Goal: Task Accomplishment & Management: Manage account settings

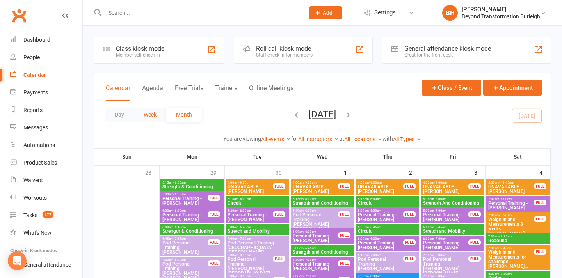
click at [147, 112] on button "Week" at bounding box center [150, 115] width 32 height 14
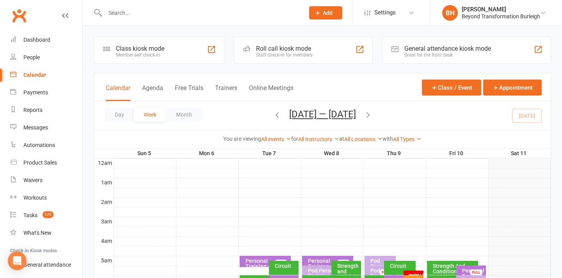
click at [334, 114] on button "Oct 5 — 11 2025" at bounding box center [322, 114] width 67 height 11
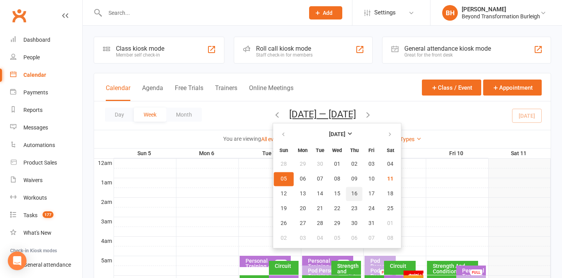
click at [353, 190] on button "16" at bounding box center [354, 194] width 16 height 14
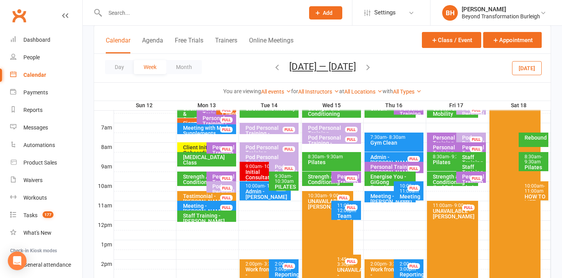
scroll to position [172, 0]
click at [309, 61] on button "[DATE] — [DATE]" at bounding box center [322, 66] width 67 height 11
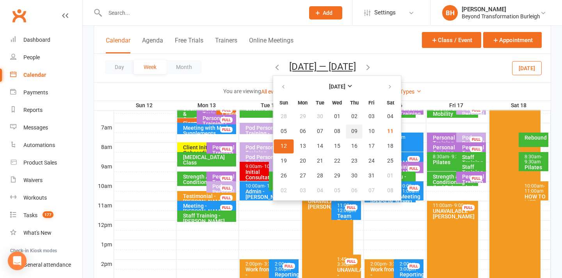
click at [355, 130] on button "09" at bounding box center [354, 132] width 16 height 14
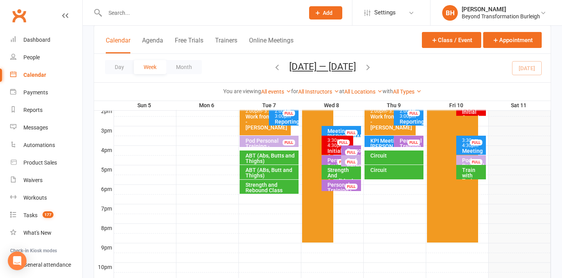
scroll to position [325, 0]
click at [406, 144] on div "Personal Training - [PERSON_NAME]" at bounding box center [410, 150] width 23 height 22
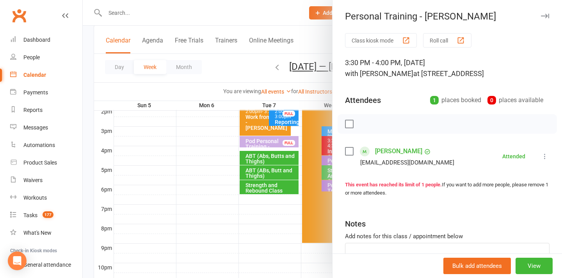
click at [277, 123] on div at bounding box center [322, 139] width 479 height 278
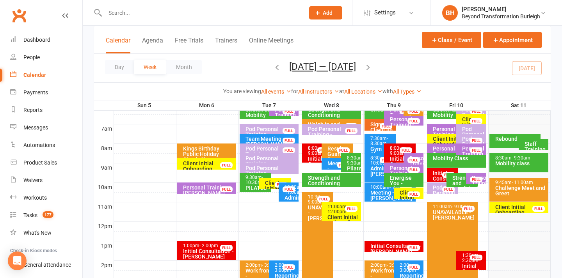
scroll to position [159, 0]
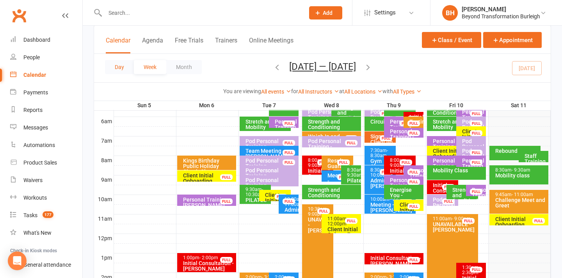
click at [115, 65] on button "Day" at bounding box center [119, 67] width 29 height 14
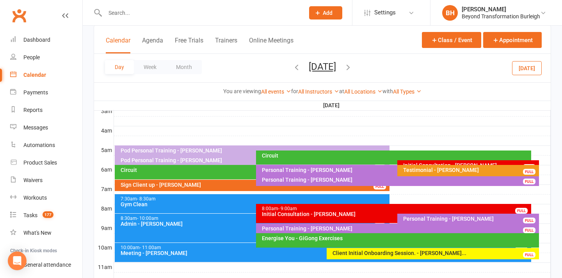
scroll to position [110, 0]
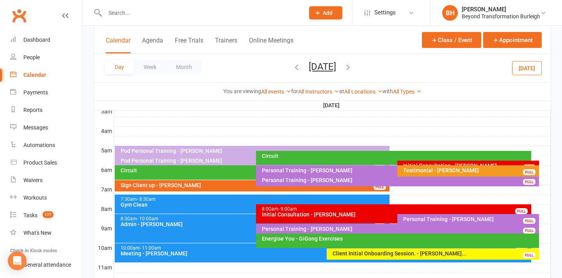
click at [320, 68] on button "Thursday, Oct 9, 2025" at bounding box center [322, 66] width 27 height 11
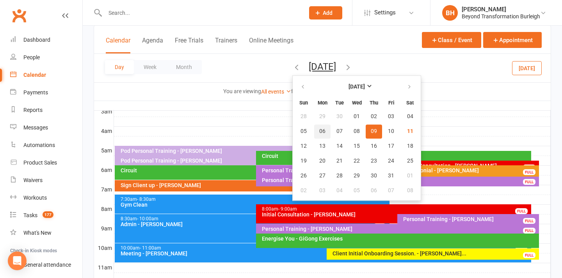
click at [319, 132] on span "06" at bounding box center [322, 131] width 6 height 6
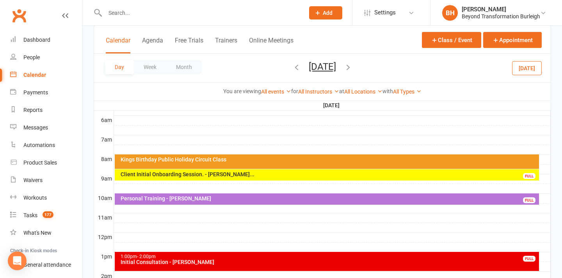
scroll to position [158, 0]
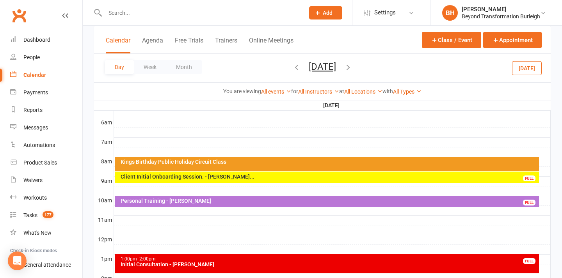
click at [335, 62] on button "Monday, Oct 6, 2025" at bounding box center [322, 66] width 27 height 11
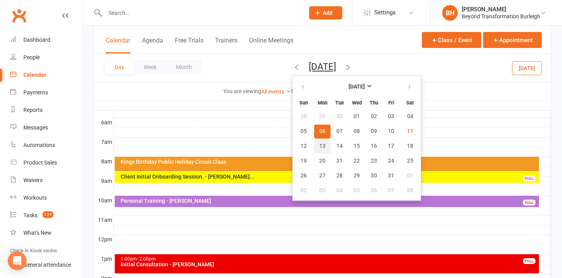
click at [314, 145] on button "13" at bounding box center [322, 146] width 16 height 14
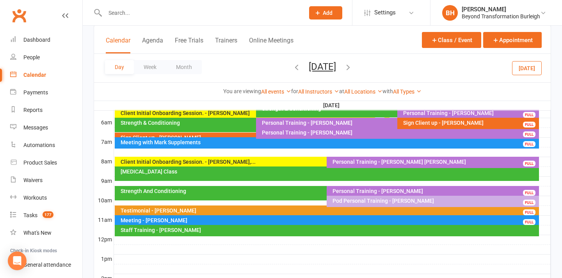
click at [323, 68] on button "Monday, Oct 13, 2025" at bounding box center [322, 66] width 27 height 11
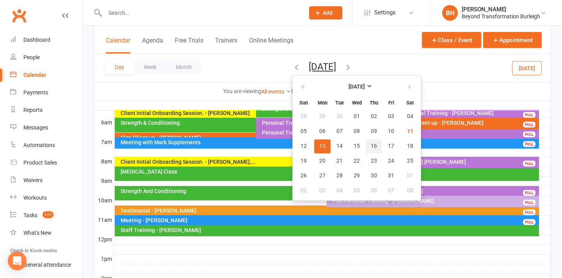
click at [371, 148] on span "16" at bounding box center [374, 146] width 6 height 6
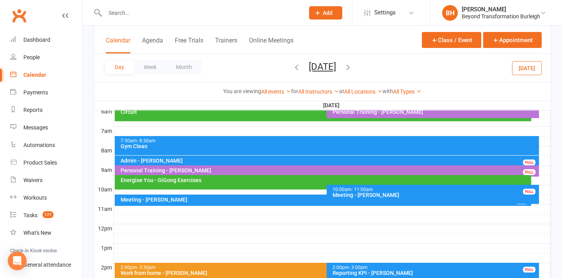
scroll to position [167, 0]
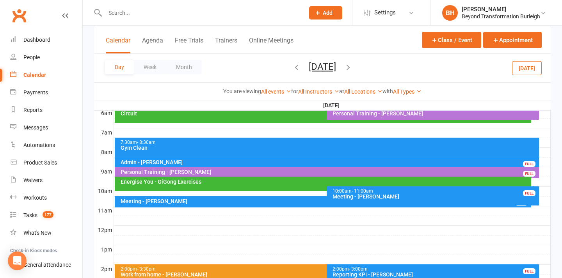
click at [328, 65] on button "Thursday, Oct 16, 2025" at bounding box center [322, 66] width 27 height 11
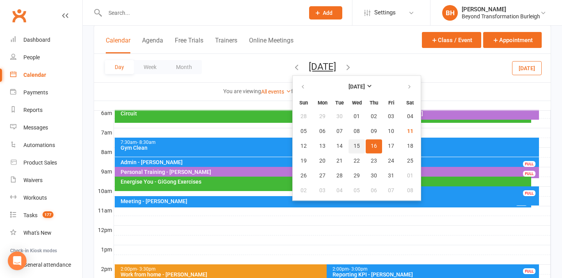
click at [354, 146] on span "15" at bounding box center [357, 146] width 6 height 6
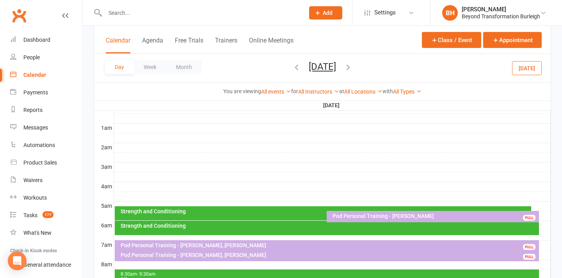
scroll to position [64, 0]
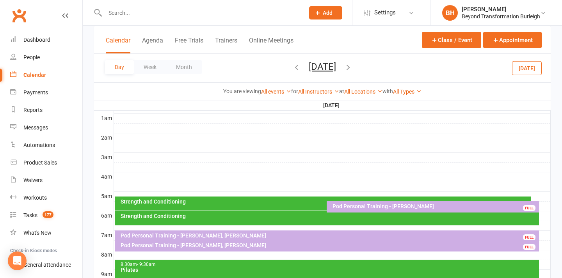
click at [353, 68] on icon "button" at bounding box center [348, 67] width 9 height 9
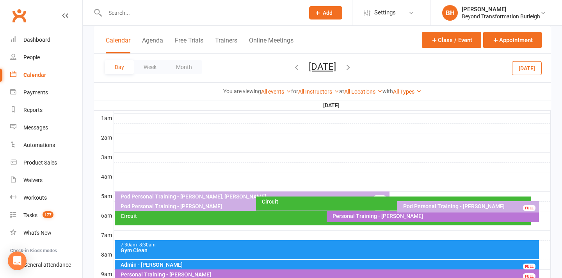
click at [424, 204] on div "Pod Personal Training - Mark Jewell" at bounding box center [470, 206] width 134 height 5
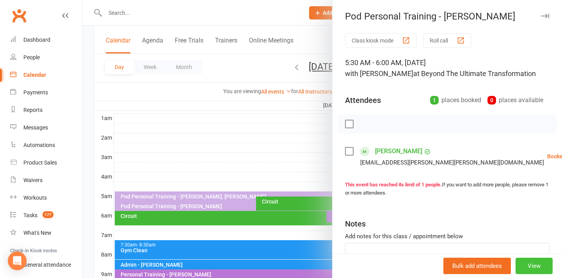
click at [533, 266] on button "View" at bounding box center [534, 266] width 37 height 16
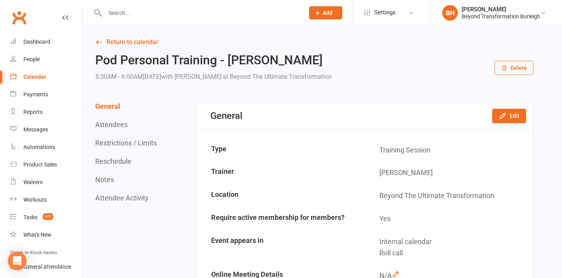
click at [517, 66] on button "Delete" at bounding box center [514, 68] width 39 height 14
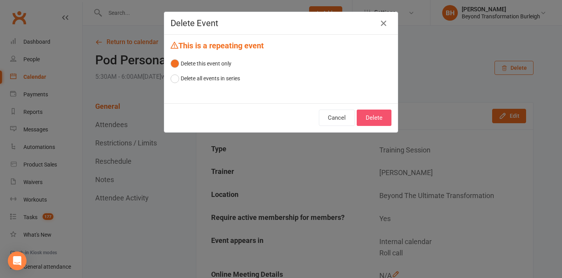
click at [385, 119] on button "Delete" at bounding box center [374, 118] width 35 height 16
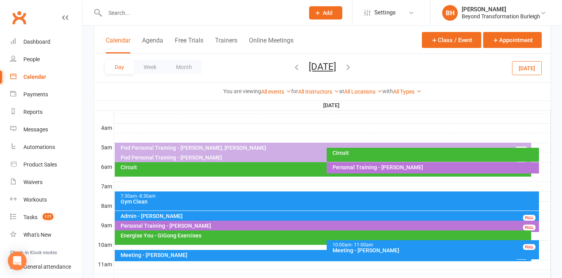
scroll to position [113, 0]
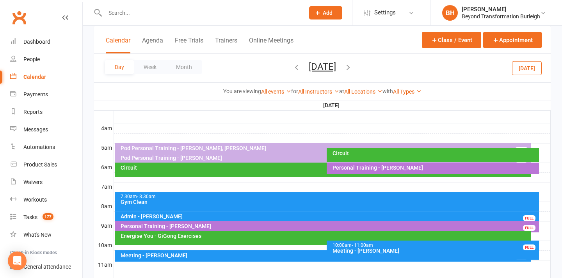
click at [256, 147] on div "Pod Personal Training - [PERSON_NAME], [PERSON_NAME]" at bounding box center [325, 148] width 410 height 5
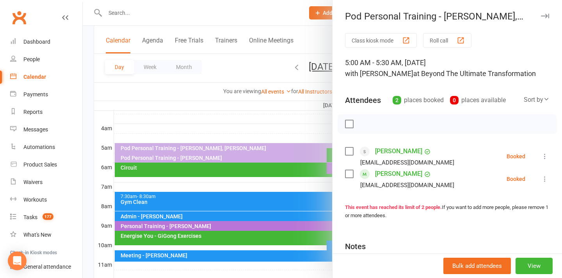
click at [266, 102] on div at bounding box center [322, 139] width 479 height 278
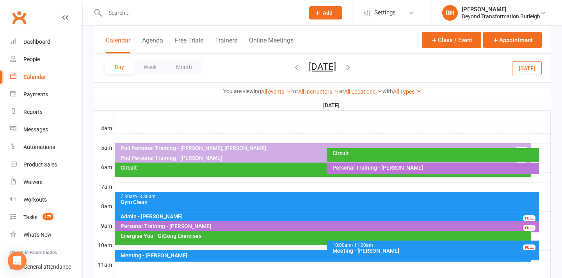
click at [309, 66] on button "Thursday, Oct 16, 2025" at bounding box center [322, 66] width 27 height 11
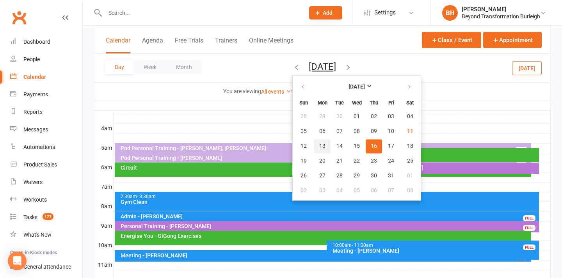
click at [314, 143] on button "13" at bounding box center [322, 146] width 16 height 14
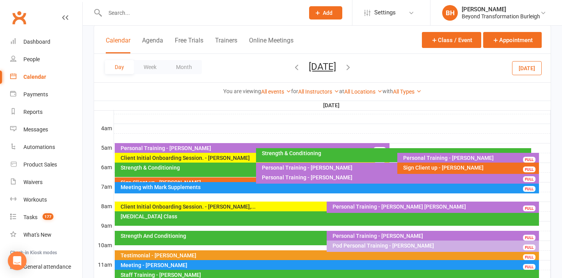
click at [334, 64] on button "Monday, Oct 13, 2025" at bounding box center [322, 66] width 27 height 11
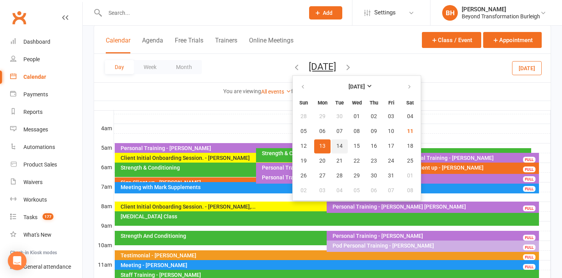
click at [337, 144] on span "14" at bounding box center [340, 146] width 6 height 6
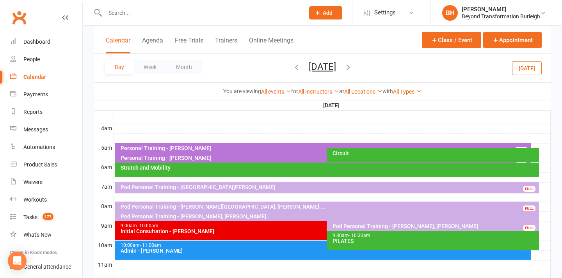
click at [333, 70] on button "Tuesday, Oct 14, 2025" at bounding box center [322, 66] width 27 height 11
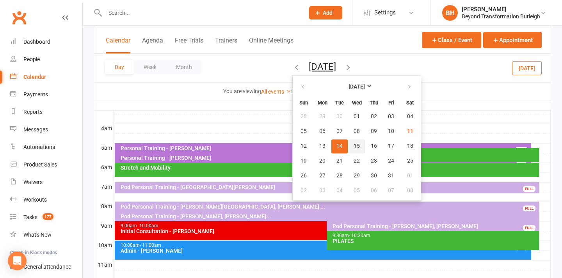
click at [354, 147] on span "15" at bounding box center [357, 146] width 6 height 6
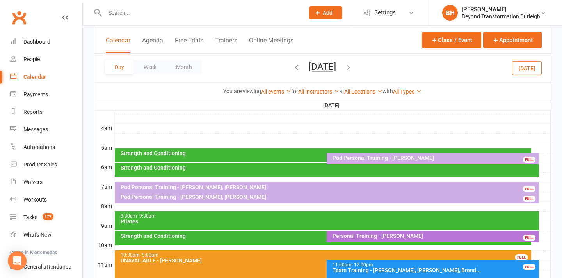
click at [336, 69] on button "Wednesday, Oct 15, 2025" at bounding box center [322, 66] width 27 height 11
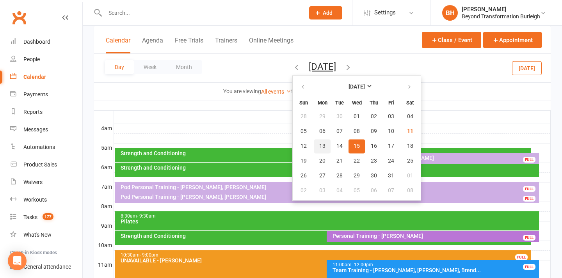
click at [319, 147] on span "13" at bounding box center [322, 146] width 6 height 6
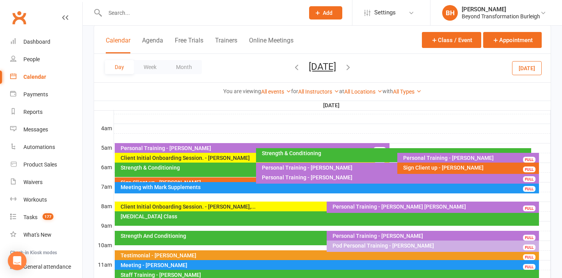
click at [305, 167] on div "Personal Training - [PERSON_NAME]" at bounding box center [396, 167] width 268 height 5
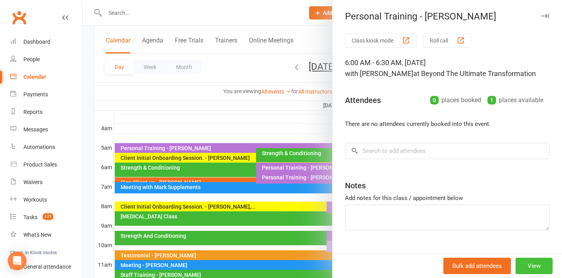
click at [521, 267] on button "View" at bounding box center [534, 266] width 37 height 16
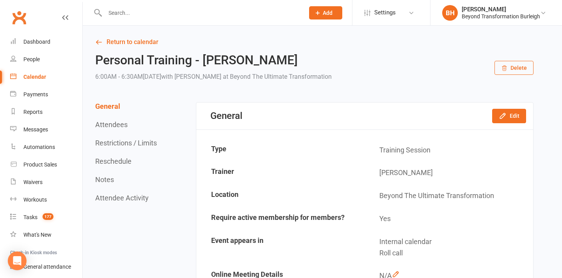
click at [520, 69] on button "Delete" at bounding box center [514, 68] width 39 height 14
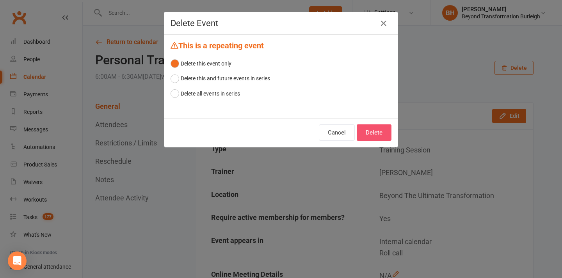
click at [380, 131] on button "Delete" at bounding box center [374, 133] width 35 height 16
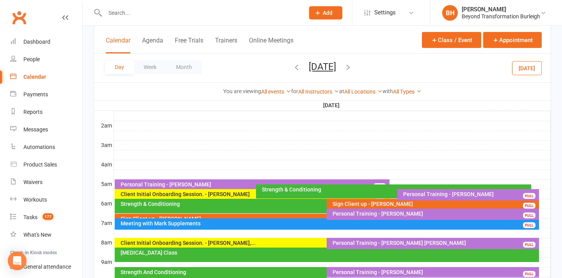
scroll to position [89, 0]
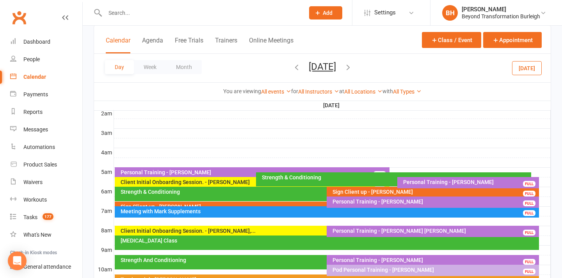
click at [339, 199] on div "Personal Training - [PERSON_NAME]" at bounding box center [434, 201] width 205 height 5
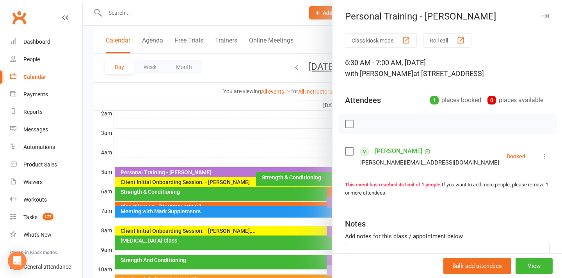
click at [290, 175] on div at bounding box center [322, 139] width 479 height 278
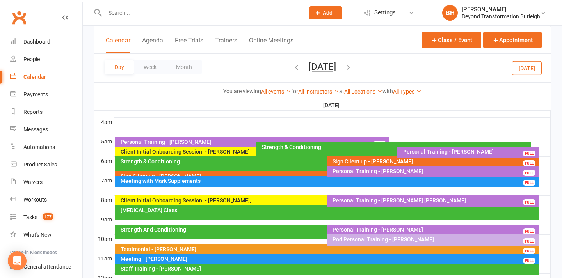
scroll to position [125, 0]
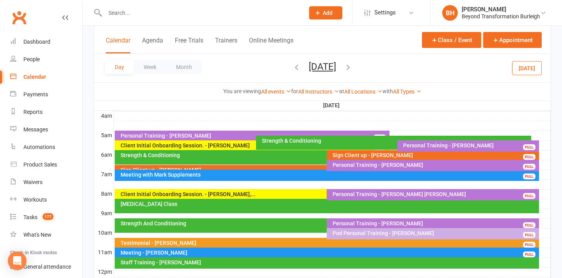
click at [392, 236] on div "Pod Personal Training - Ryan Middlemass" at bounding box center [434, 233] width 205 height 5
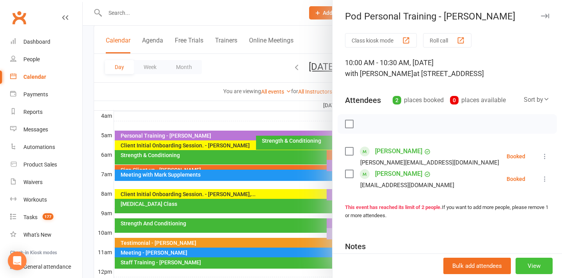
click at [533, 265] on button "View" at bounding box center [534, 266] width 37 height 16
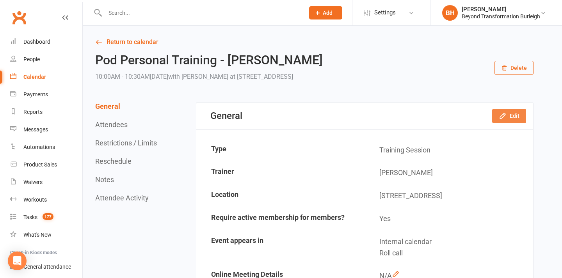
click at [512, 117] on button "Edit" at bounding box center [509, 116] width 34 height 14
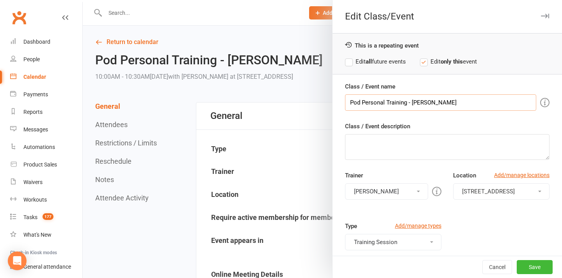
click at [472, 107] on input "Pod Personal Training - Ryan Middlemass" at bounding box center [440, 102] width 191 height 16
type input "Pod Personal Training - Ryan Middlemass, David Morgan"
click at [534, 270] on button "Save" at bounding box center [535, 267] width 36 height 14
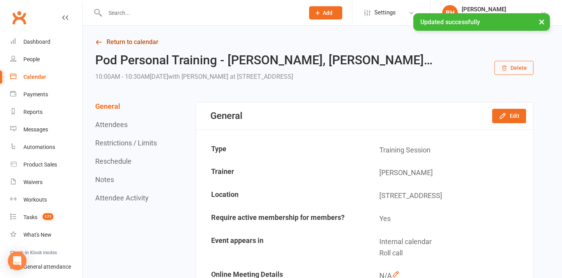
click at [124, 40] on link "Return to calendar" at bounding box center [314, 42] width 438 height 11
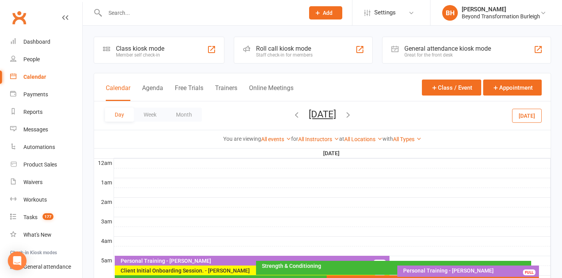
click at [330, 112] on button "Monday, Oct 13, 2025" at bounding box center [322, 114] width 27 height 11
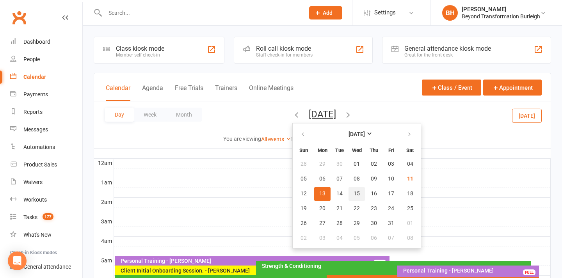
click at [354, 197] on span "15" at bounding box center [357, 194] width 6 height 6
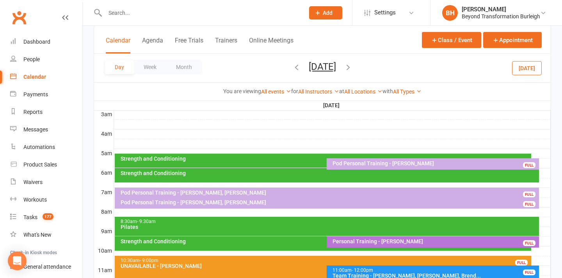
scroll to position [106, 0]
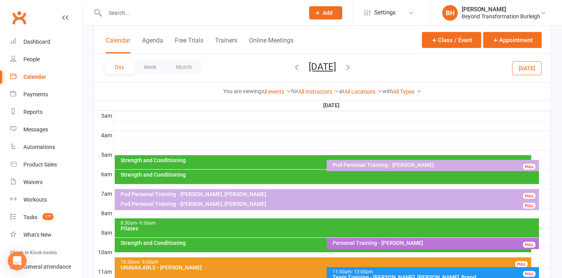
click at [277, 192] on div "Pod Personal Training - [PERSON_NAME], [PERSON_NAME]" at bounding box center [328, 194] width 417 height 5
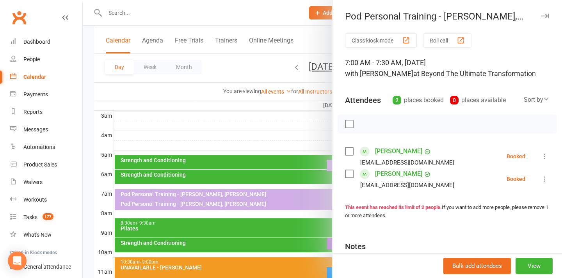
click at [264, 155] on div at bounding box center [322, 139] width 479 height 278
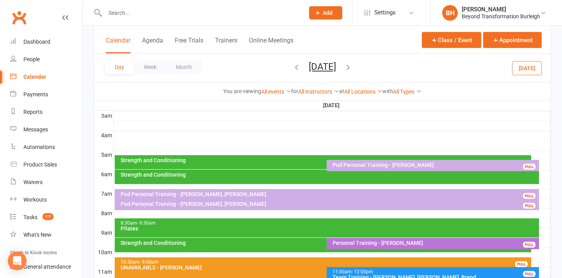
click at [332, 68] on button "Wednesday, Oct 15, 2025" at bounding box center [322, 66] width 27 height 11
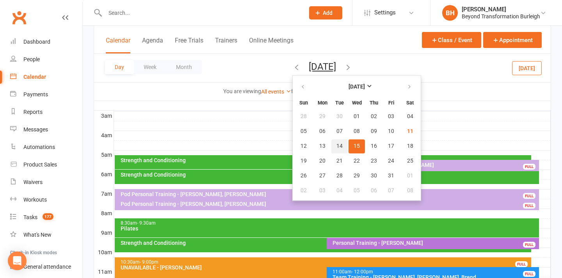
click at [337, 144] on span "14" at bounding box center [340, 146] width 6 height 6
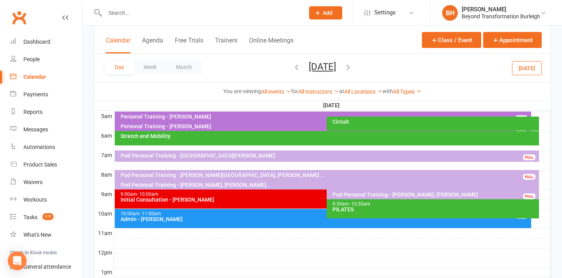
scroll to position [146, 0]
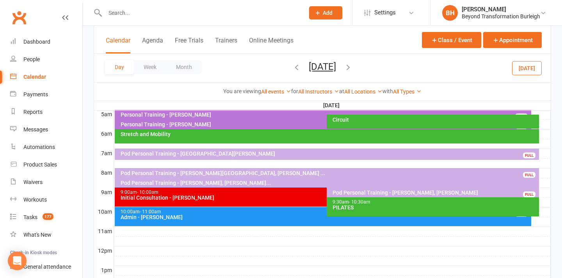
click at [417, 193] on div "Pod Personal Training - [PERSON_NAME], [PERSON_NAME]" at bounding box center [434, 192] width 205 height 5
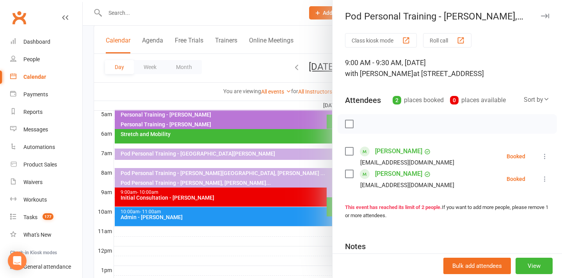
click at [306, 182] on div at bounding box center [322, 139] width 479 height 278
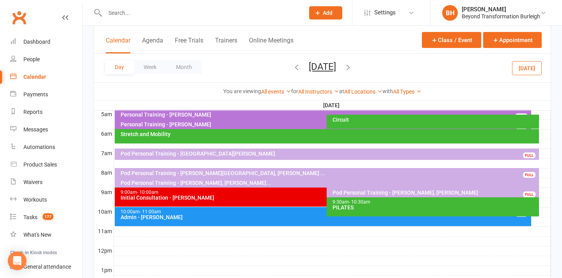
click at [316, 70] on button "Tuesday, Oct 14, 2025" at bounding box center [322, 66] width 27 height 11
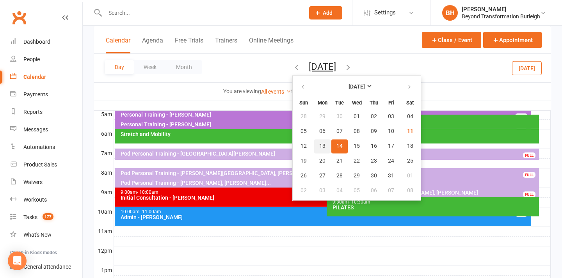
click at [319, 148] on span "13" at bounding box center [322, 146] width 6 height 6
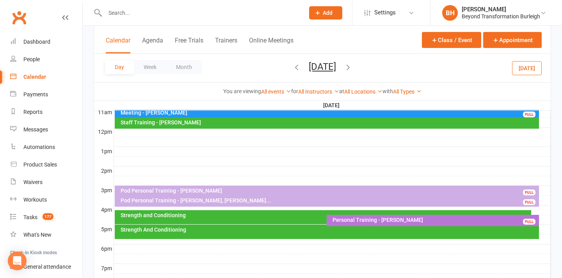
scroll to position [280, 0]
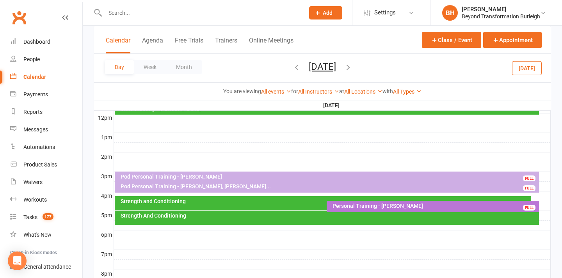
click at [225, 189] on div "Pod Personal Training - [PERSON_NAME], [PERSON_NAME]..." at bounding box center [328, 186] width 417 height 5
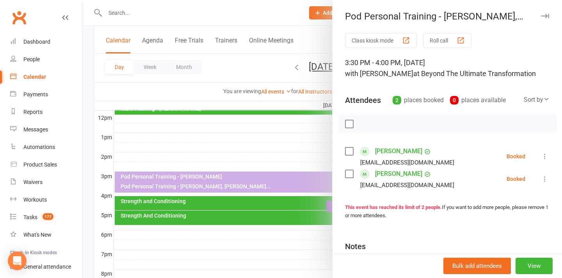
click at [295, 62] on div at bounding box center [322, 139] width 479 height 278
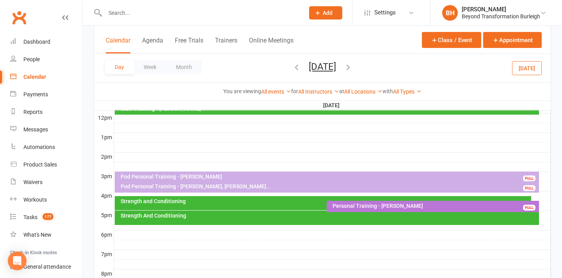
click at [309, 66] on button "Monday, Oct 13, 2025" at bounding box center [322, 66] width 27 height 11
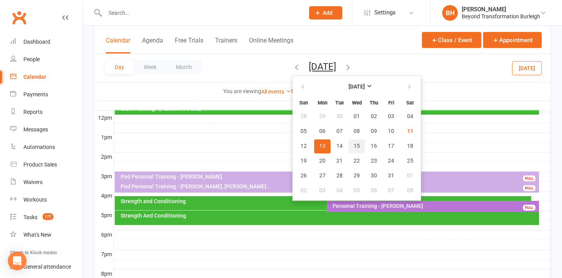
click at [354, 144] on span "15" at bounding box center [357, 146] width 6 height 6
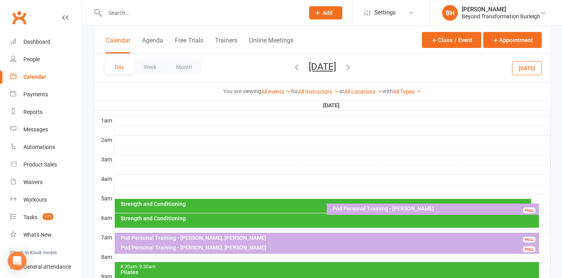
scroll to position [79, 0]
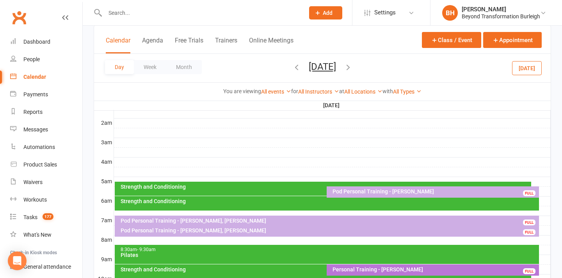
click at [315, 69] on button "Wednesday, Oct 15, 2025" at bounding box center [322, 66] width 27 height 11
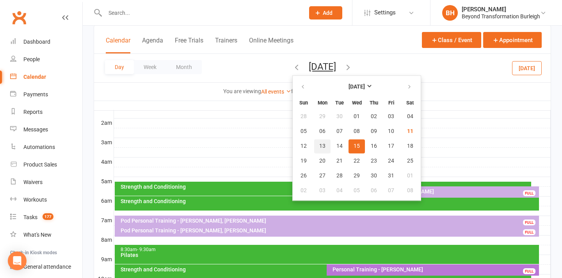
click at [314, 148] on button "13" at bounding box center [322, 146] width 16 height 14
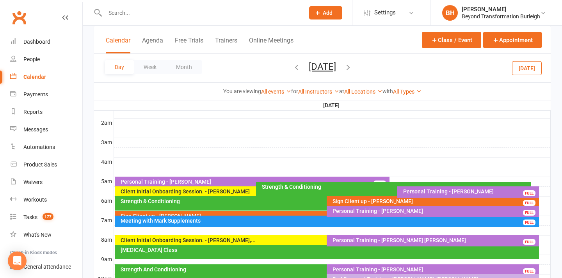
click at [221, 18] on input "text" at bounding box center [201, 12] width 196 height 11
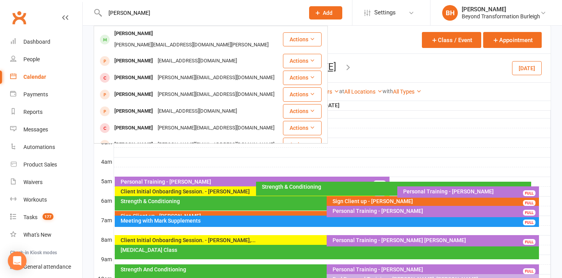
type input "glenn Mayes"
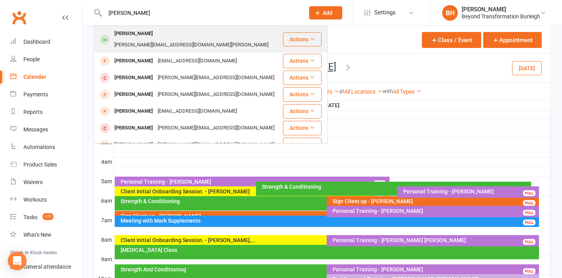
drag, startPoint x: 221, startPoint y: 18, endPoint x: 166, endPoint y: 34, distance: 57.4
click at [166, 39] on div "glenn@australiandisabilityhomes.com.au" at bounding box center [191, 44] width 159 height 11
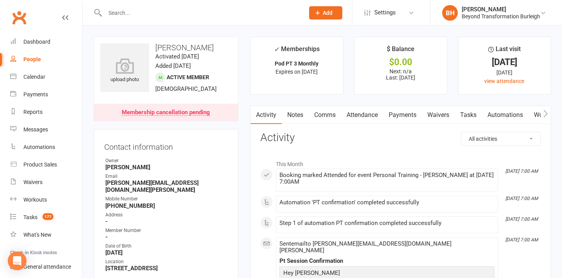
click at [367, 113] on link "Attendance" at bounding box center [362, 115] width 42 height 18
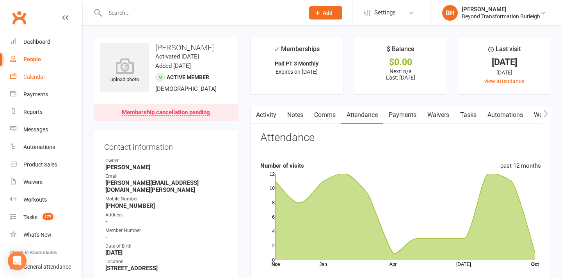
click at [38, 82] on link "Calendar" at bounding box center [46, 77] width 72 height 18
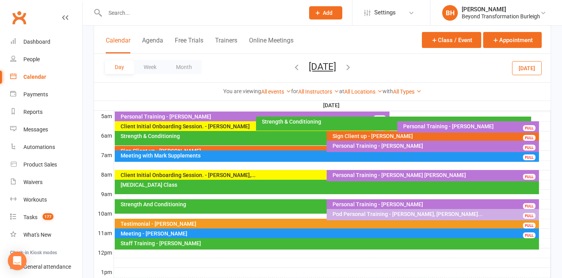
scroll to position [145, 0]
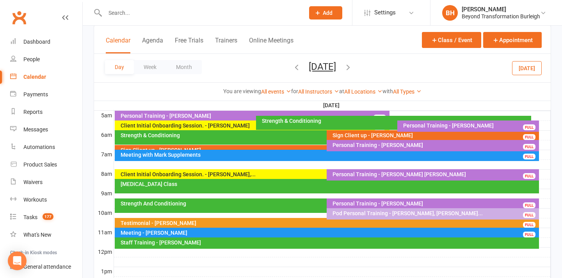
click at [301, 164] on div at bounding box center [332, 164] width 437 height 9
click at [308, 144] on button "Add Appointment" at bounding box center [305, 145] width 45 height 9
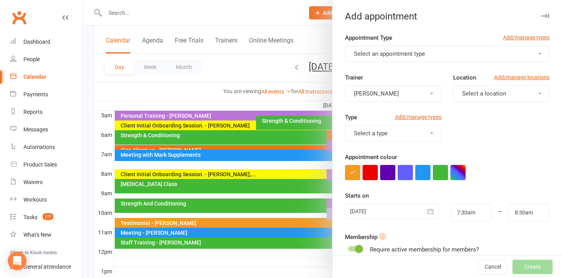
click at [381, 48] on button "Select an appointment type" at bounding box center [447, 54] width 205 height 16
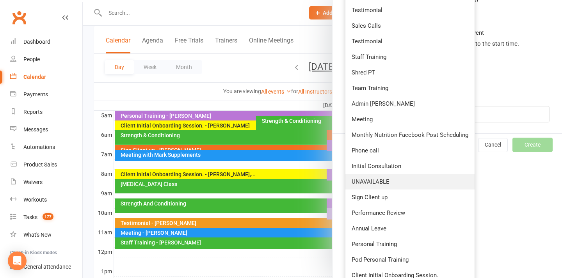
scroll to position [254, 0]
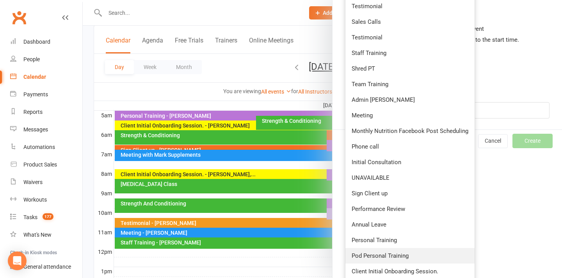
click at [391, 254] on span "Pod Personal Training" at bounding box center [380, 256] width 57 height 7
type input "8:00am"
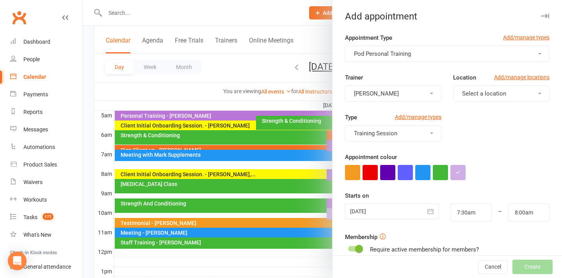
click at [406, 98] on button "[PERSON_NAME]" at bounding box center [393, 94] width 96 height 16
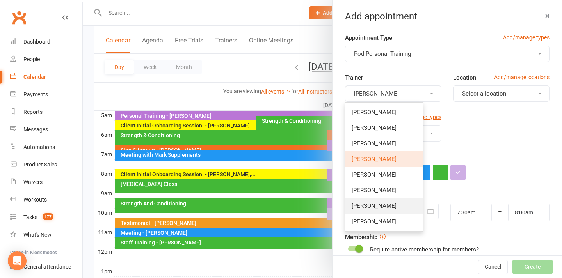
click at [383, 200] on link "[PERSON_NAME]" at bounding box center [384, 206] width 77 height 16
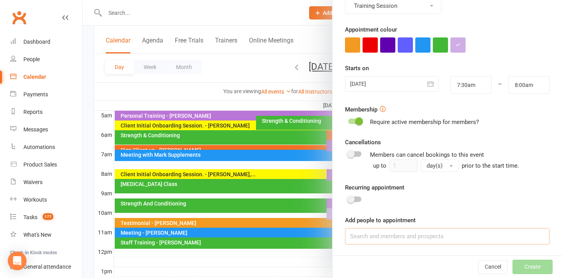
click at [388, 230] on input at bounding box center [447, 236] width 205 height 16
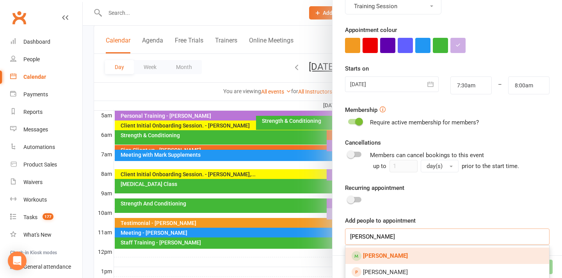
type input "Lisa west"
click at [395, 255] on link "Lisa West" at bounding box center [448, 256] width 204 height 16
type input "Jason west"
click at [387, 258] on strong "Jason West" at bounding box center [385, 256] width 45 height 7
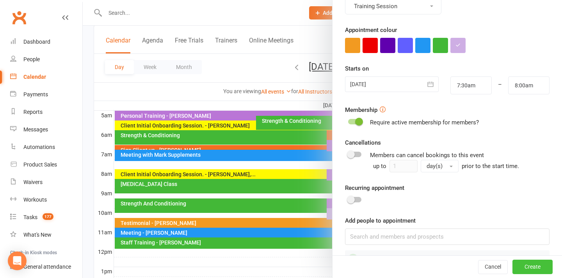
click at [531, 266] on button "Create" at bounding box center [533, 267] width 40 height 14
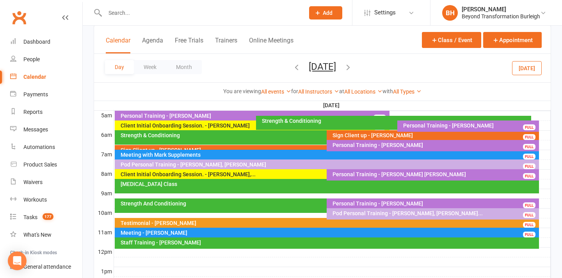
click at [309, 69] on button "Monday, Oct 13, 2025" at bounding box center [322, 66] width 27 height 11
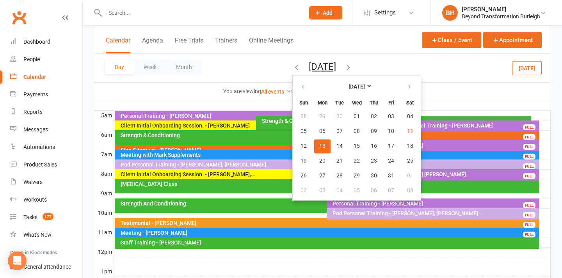
click at [319, 148] on span "13" at bounding box center [322, 146] width 6 height 6
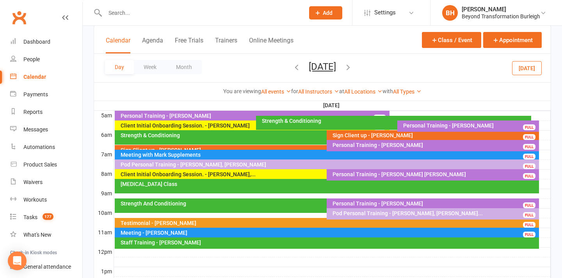
drag, startPoint x: 298, startPoint y: 164, endPoint x: 298, endPoint y: 171, distance: 6.2
click at [94, 13] on div "Personal Training - Paul Furneyvall FULL Client Initial Onboarding Session. - K…" at bounding box center [94, 13] width 0 height 0
click at [146, 68] on button "Week" at bounding box center [150, 67] width 32 height 14
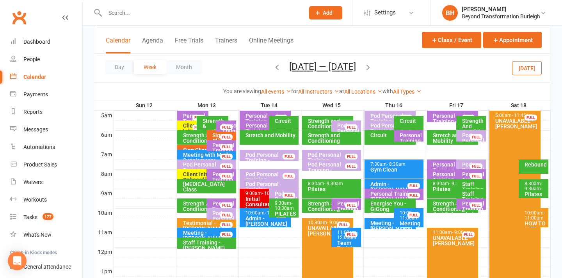
click at [328, 66] on button "[DATE] — [DATE]" at bounding box center [322, 66] width 67 height 11
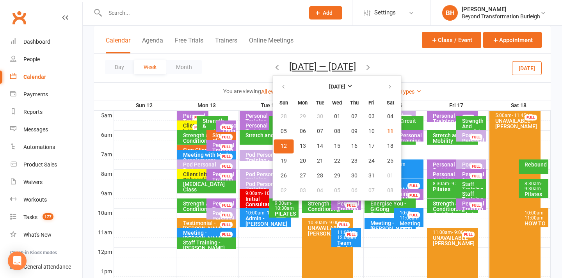
click at [283, 143] on button "12" at bounding box center [284, 146] width 20 height 14
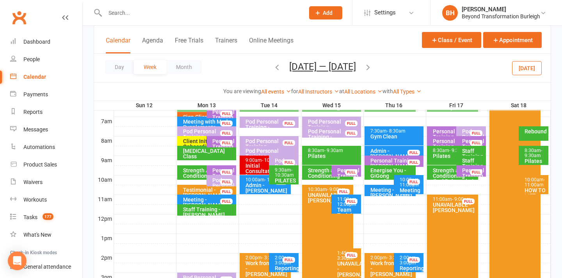
scroll to position [174, 0]
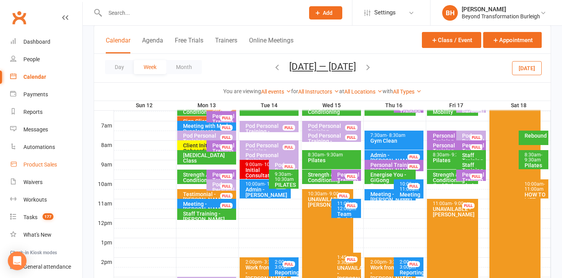
click at [46, 164] on div "Product Sales" at bounding box center [40, 165] width 34 height 6
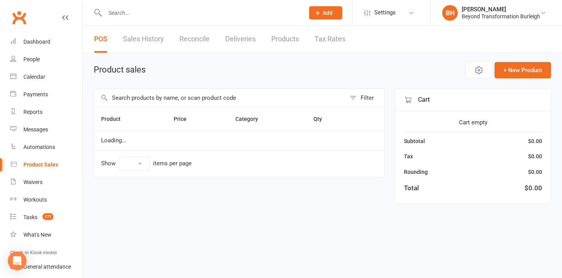
select select "50"
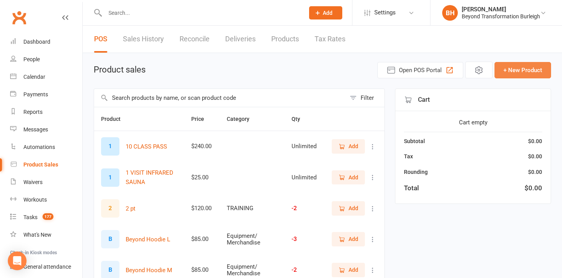
click at [529, 71] on button "+ New Product" at bounding box center [523, 70] width 57 height 16
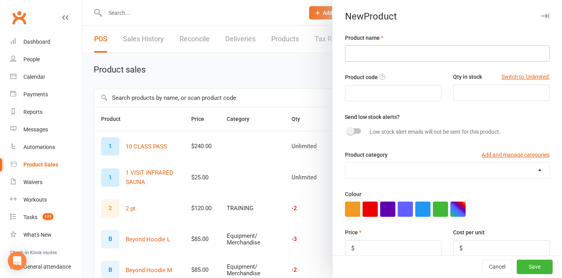
click at [381, 53] on input "text" at bounding box center [447, 53] width 205 height 16
click at [389, 93] on input "text" at bounding box center [393, 93] width 96 height 16
click at [469, 94] on input "number" at bounding box center [501, 93] width 96 height 16
type input "3"
click at [519, 75] on button "Switch to 'Unlimited'" at bounding box center [526, 77] width 48 height 9
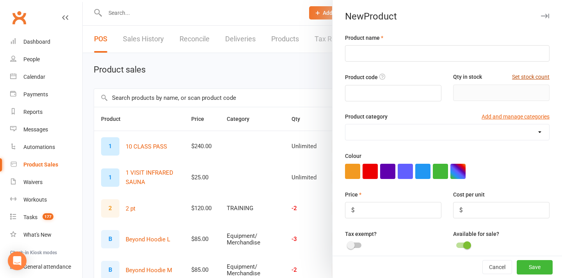
type input "Unlimited"
select select "1308"
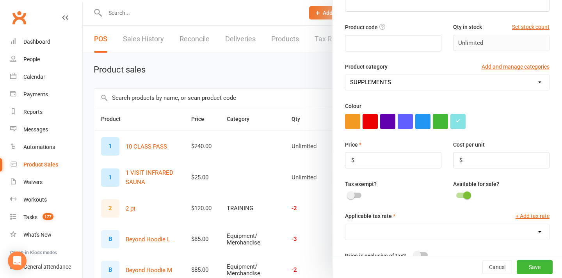
scroll to position [55, 0]
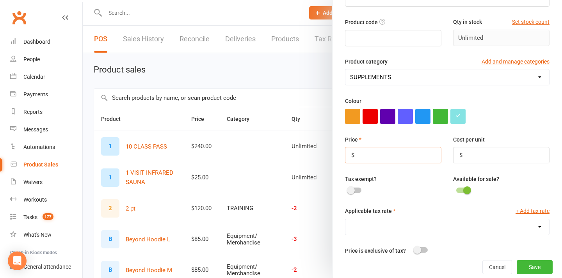
click at [390, 150] on input "number" at bounding box center [393, 155] width 96 height 16
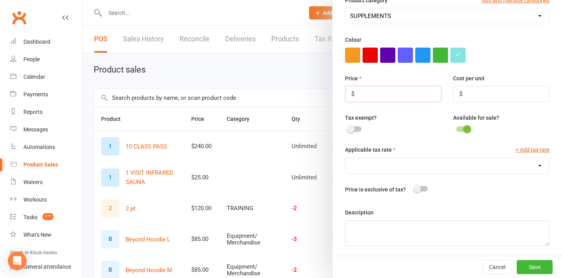
scroll to position [116, 0]
select select "777"
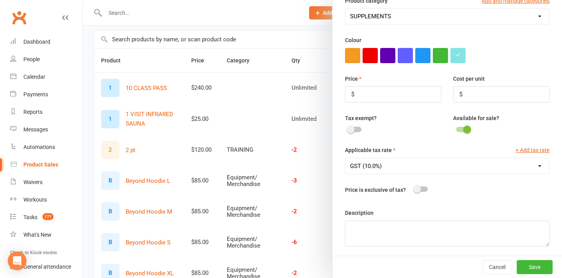
scroll to position [59, 0]
click at [392, 228] on textarea at bounding box center [447, 234] width 205 height 26
click at [541, 266] on button "Save" at bounding box center [535, 267] width 36 height 14
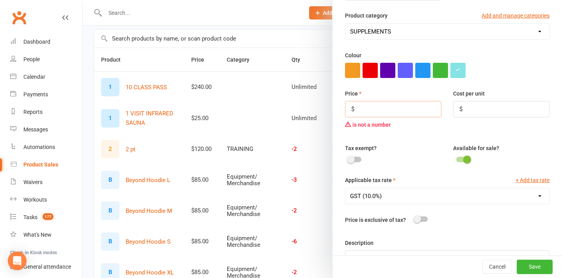
click at [368, 109] on input "number" at bounding box center [393, 109] width 96 height 16
click at [210, 33] on div at bounding box center [322, 139] width 479 height 278
click at [501, 273] on button "Cancel" at bounding box center [498, 267] width 30 height 14
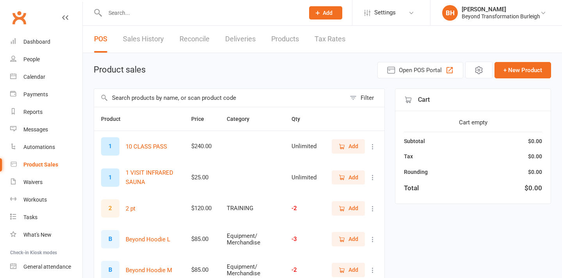
select select "50"
click at [216, 99] on input "text" at bounding box center [220, 98] width 252 height 18
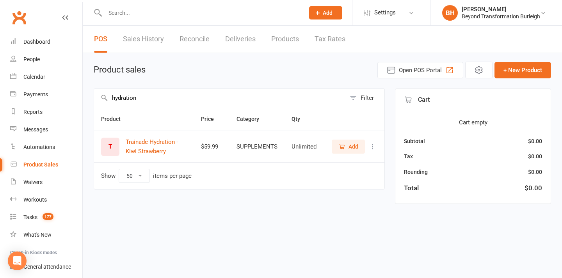
type input "hydration"
click at [349, 146] on span "Add" at bounding box center [354, 147] width 10 height 9
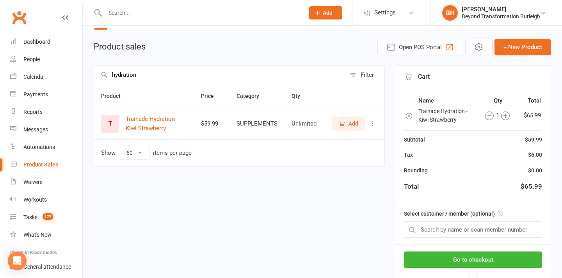
scroll to position [34, 0]
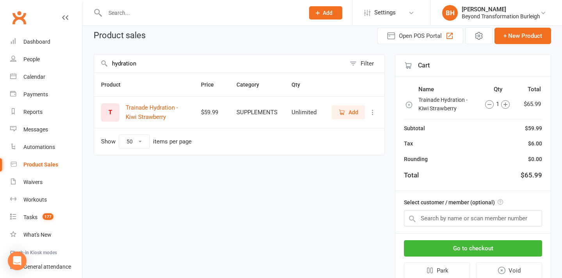
click at [371, 111] on icon at bounding box center [373, 113] width 8 height 8
click at [330, 129] on link "View / Edit" at bounding box center [338, 128] width 77 height 16
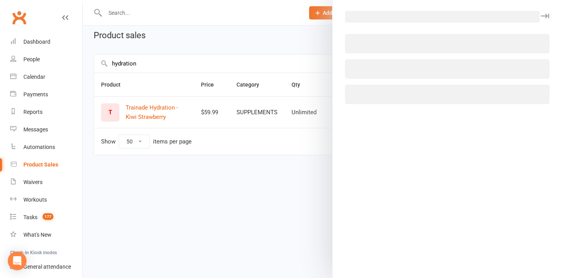
select select "1308"
select select "777"
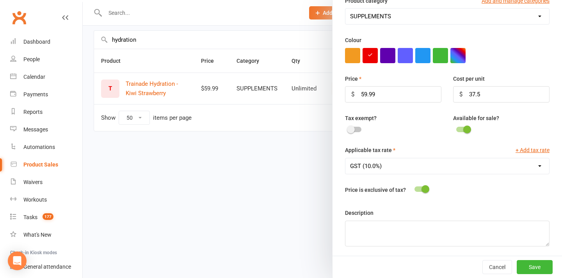
scroll to position [59, 0]
click at [422, 188] on span at bounding box center [426, 189] width 8 height 8
click at [415, 188] on input "checkbox" at bounding box center [415, 188] width 0 height 0
click at [537, 269] on button "Save" at bounding box center [535, 267] width 36 height 14
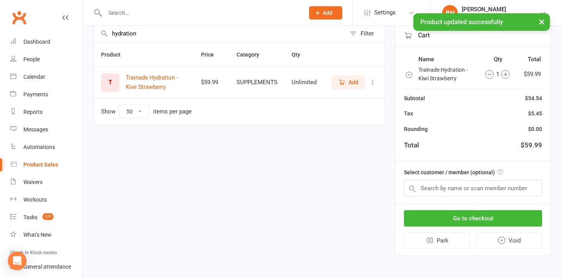
scroll to position [70, 0]
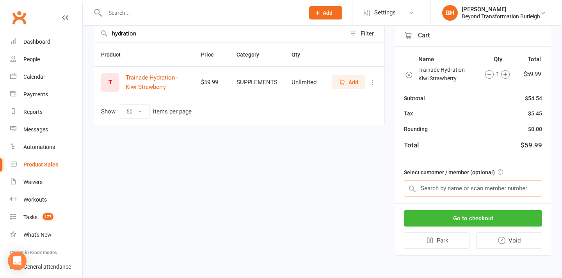
click at [468, 180] on input "text" at bounding box center [473, 188] width 138 height 16
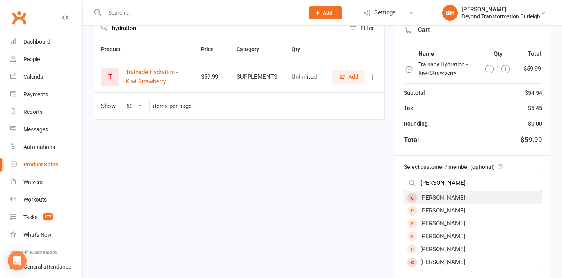
type input "[PERSON_NAME]"
drag, startPoint x: 440, startPoint y: 192, endPoint x: 437, endPoint y: 197, distance: 6.1
click at [437, 197] on div "[PERSON_NAME]" at bounding box center [472, 198] width 137 height 13
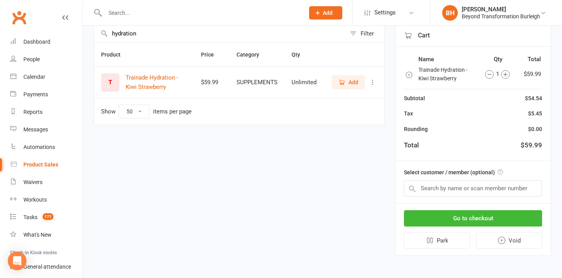
scroll to position [68, 0]
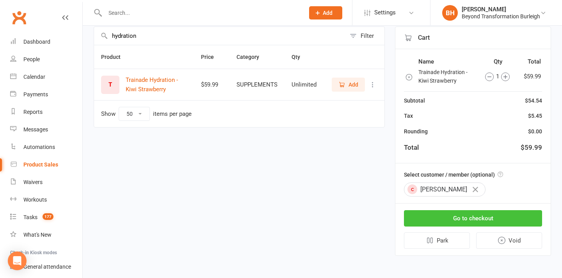
click at [460, 211] on button "Go to checkout" at bounding box center [473, 218] width 138 height 16
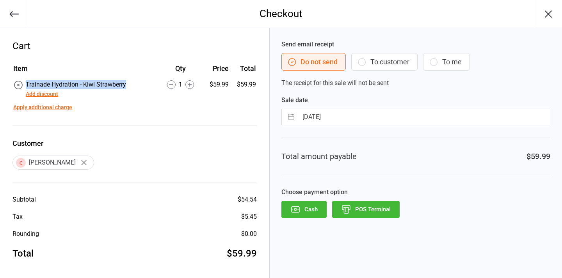
drag, startPoint x: 126, startPoint y: 83, endPoint x: 21, endPoint y: 84, distance: 105.0
click at [21, 84] on div "Trainade Hydration - Kiwi Strawberry Add discount" at bounding box center [85, 89] width 144 height 19
copy span "Trainade Hydration - Kiwi Strawberry"
click at [14, 12] on icon "button" at bounding box center [14, 14] width 11 height 11
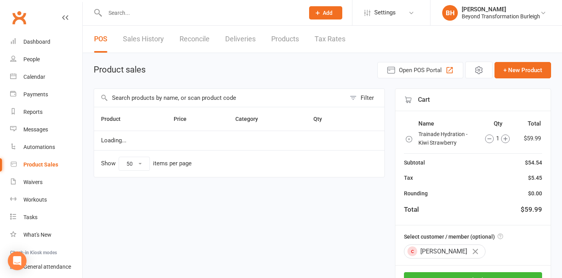
select select "50"
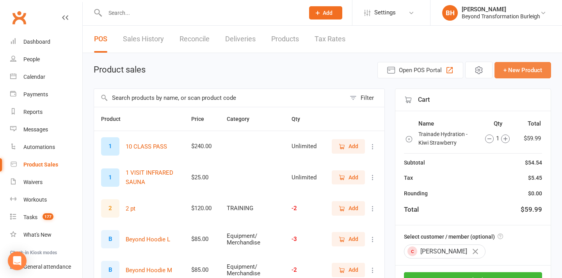
click at [509, 74] on button "+ New Product" at bounding box center [523, 70] width 57 height 16
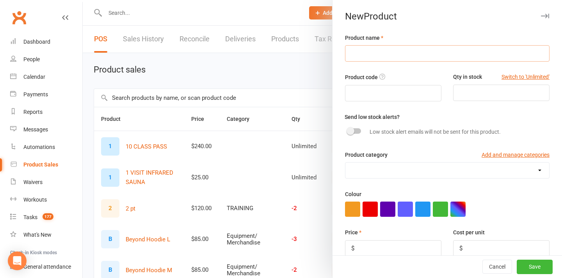
click at [392, 48] on input "text" at bounding box center [447, 53] width 205 height 16
paste input "Trainade Hydration - Kiwi Strawberry"
drag, startPoint x: 447, startPoint y: 55, endPoint x: 405, endPoint y: 54, distance: 41.8
click at [405, 54] on input "Trainade Hydration - Kiwi Strawberry" at bounding box center [447, 53] width 205 height 16
type input "Trainade Hydration - Pineapple"
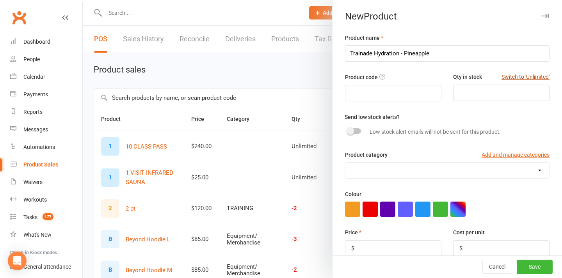
click at [511, 81] on button "Switch to 'Unlimited'" at bounding box center [526, 77] width 48 height 9
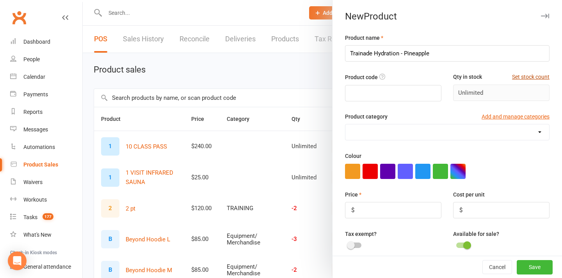
type input "Unlimited"
select select "1308"
click at [376, 207] on input "number" at bounding box center [393, 210] width 96 height 16
type input "59.99"
click at [484, 209] on input "number" at bounding box center [501, 210] width 96 height 16
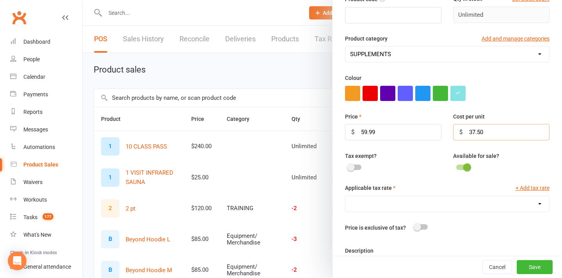
scroll to position [84, 0]
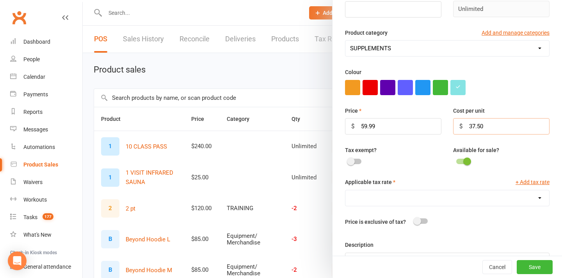
type input "37.50"
select select "777"
click at [541, 266] on button "Save" at bounding box center [535, 267] width 36 height 14
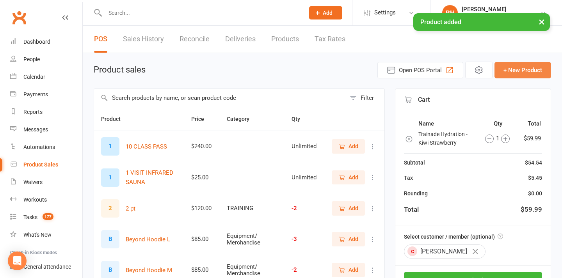
click at [515, 72] on button "+ New Product" at bounding box center [523, 70] width 57 height 16
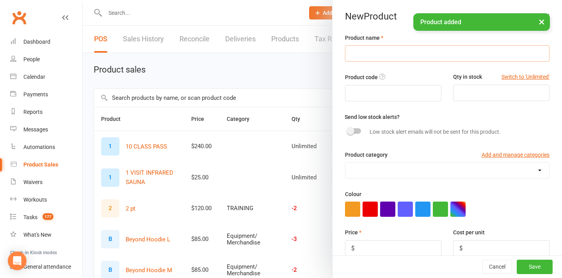
click at [384, 54] on input "text" at bounding box center [447, 53] width 205 height 16
paste input "Trainade Hydration - Kiwi Strawberry"
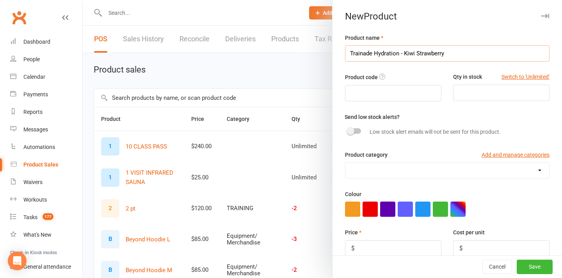
drag, startPoint x: 445, startPoint y: 54, endPoint x: 416, endPoint y: 54, distance: 28.9
click at [416, 54] on input "Trainade Hydration - Kiwi Strawberry" at bounding box center [447, 53] width 205 height 16
type input "Trainade Hydration - Grape"
click at [527, 76] on button "Switch to 'Unlimited'" at bounding box center [526, 77] width 48 height 9
type input "Unlimited"
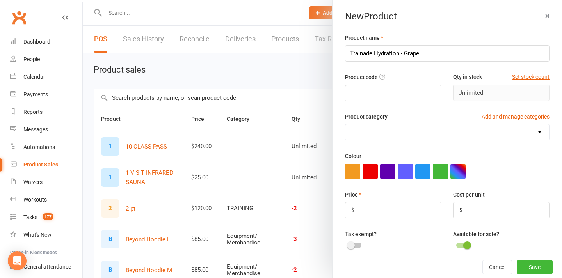
select select "1308"
click at [384, 210] on input "number" at bounding box center [393, 210] width 96 height 16
type input "59.99"
click at [506, 212] on input "number" at bounding box center [501, 210] width 96 height 16
type input "37.50"
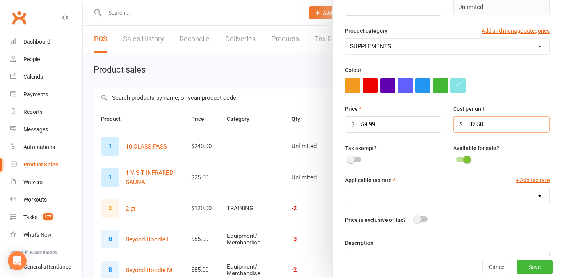
scroll to position [87, 0]
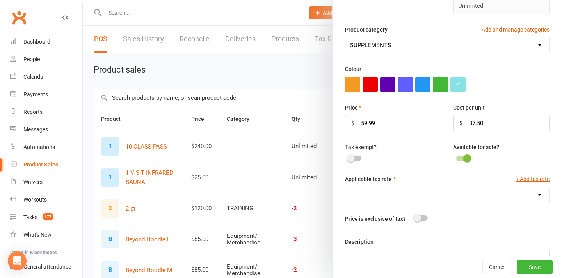
select select "777"
click at [542, 266] on button "Save" at bounding box center [535, 267] width 36 height 14
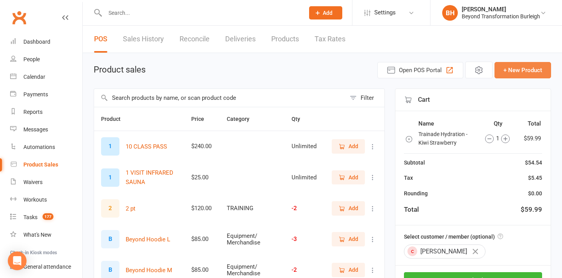
click at [528, 63] on button "+ New Product" at bounding box center [523, 70] width 57 height 16
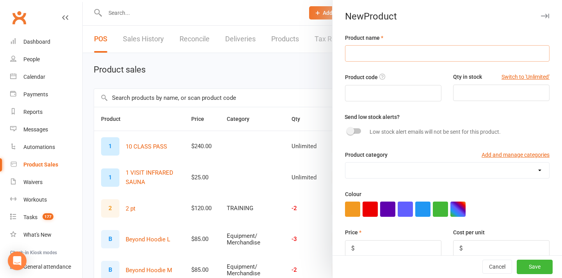
click at [409, 52] on input "text" at bounding box center [447, 53] width 205 height 16
paste input "Trainade Hydration - Kiwi Strawberry"
drag, startPoint x: 450, startPoint y: 55, endPoint x: 404, endPoint y: 53, distance: 45.3
click at [404, 53] on input "Trainade Hydration - Kiwi Strawberry" at bounding box center [447, 53] width 205 height 16
type input "Trainade Hydration - lemon lime"
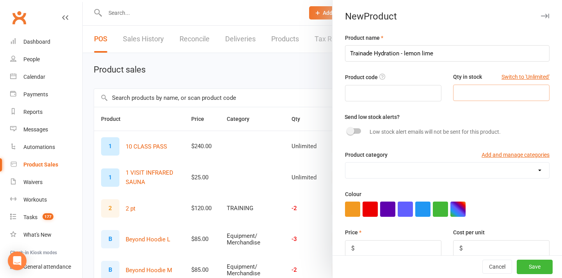
click at [495, 93] on input "number" at bounding box center [501, 93] width 96 height 16
click at [522, 79] on button "Switch to 'Unlimited'" at bounding box center [526, 77] width 48 height 9
type input "Unlimited"
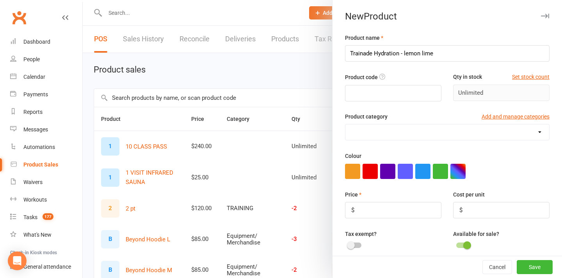
select select "1308"
click at [398, 212] on input "number" at bounding box center [393, 210] width 96 height 16
type input "59.99"
click at [494, 209] on input "number" at bounding box center [501, 210] width 96 height 16
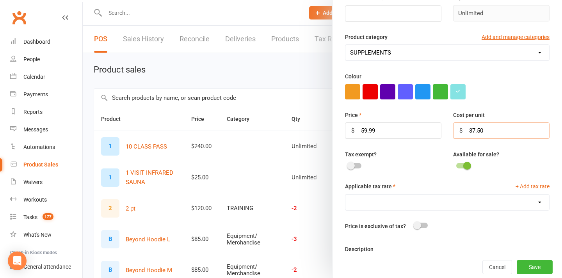
scroll to position [80, 0]
type input "37.50"
select select "777"
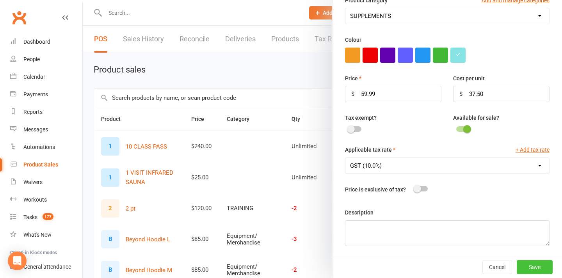
scroll to position [116, 0]
click at [534, 264] on button "Save" at bounding box center [535, 267] width 36 height 14
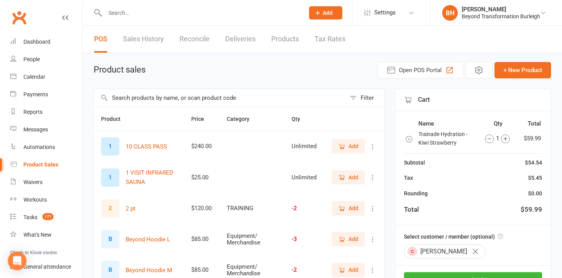
click at [223, 94] on input "text" at bounding box center [220, 98] width 252 height 18
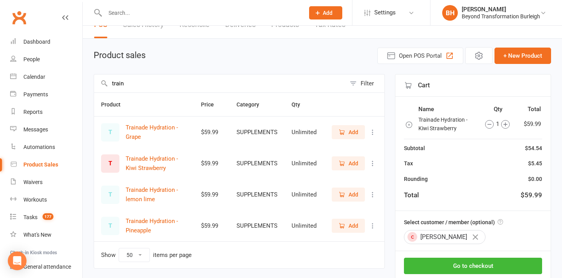
scroll to position [14, 0]
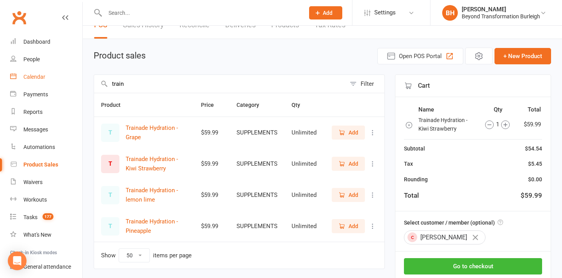
type input "train"
click at [26, 77] on div "Calendar" at bounding box center [34, 77] width 22 height 6
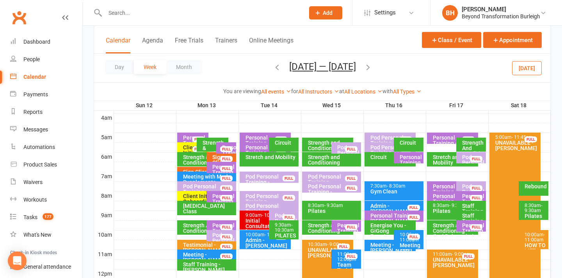
scroll to position [126, 0]
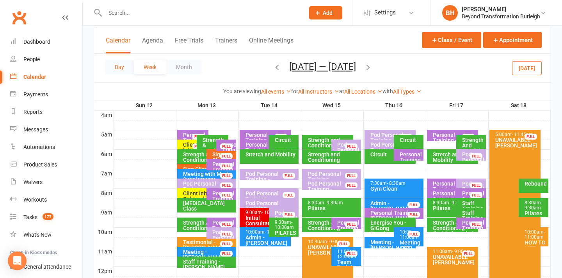
click at [123, 66] on button "Day" at bounding box center [119, 67] width 29 height 14
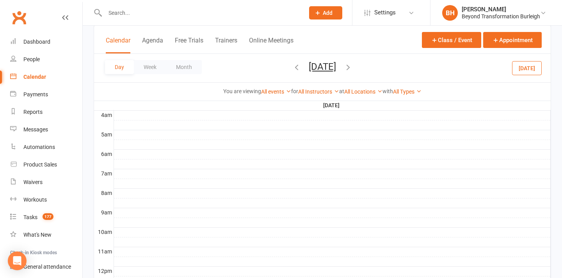
click at [323, 67] on button "[DATE]" at bounding box center [322, 66] width 27 height 11
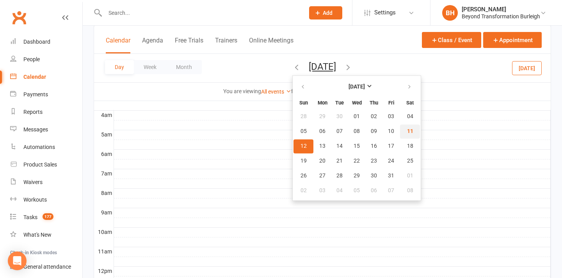
click at [400, 132] on button "11" at bounding box center [410, 132] width 20 height 14
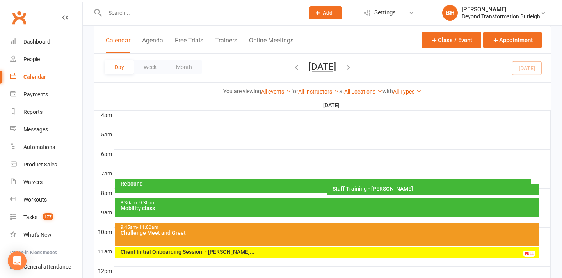
click at [246, 187] on div "Rebound" at bounding box center [323, 186] width 417 height 14
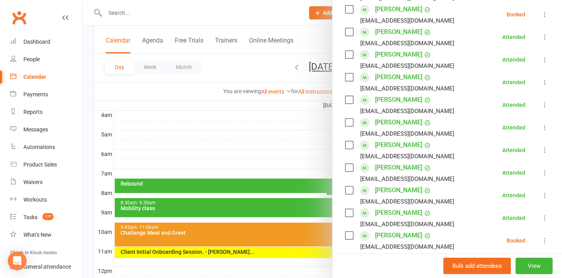
scroll to position [167, 0]
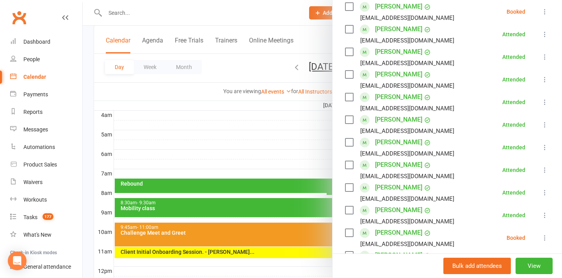
click at [273, 111] on div at bounding box center [322, 139] width 479 height 278
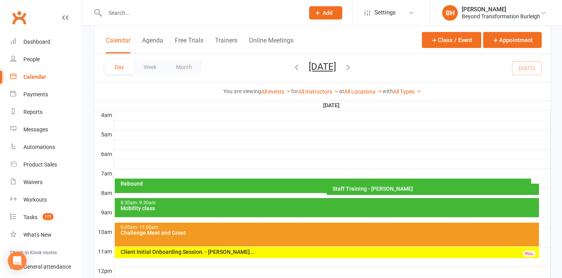
click at [259, 211] on div "Mobility class" at bounding box center [328, 208] width 417 height 5
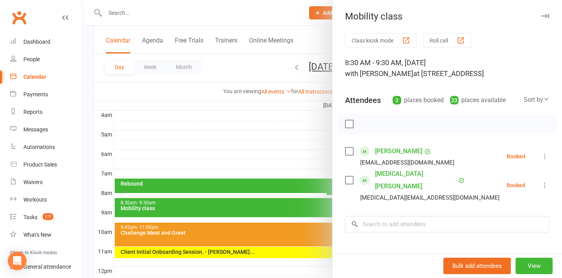
click at [545, 182] on icon at bounding box center [545, 186] width 8 height 8
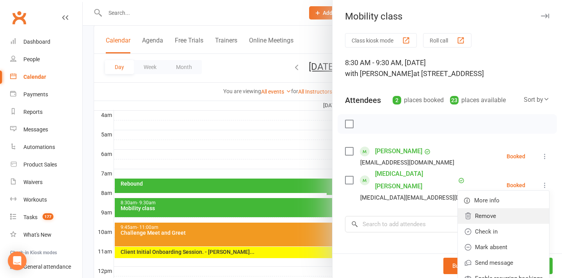
click at [499, 210] on link "Remove" at bounding box center [503, 216] width 91 height 16
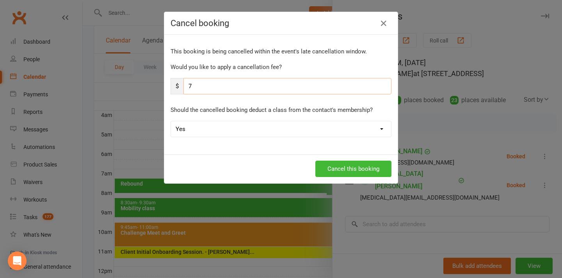
click at [248, 89] on input "7" at bounding box center [288, 86] width 208 height 16
click at [339, 167] on button "Cancel this booking" at bounding box center [353, 169] width 76 height 16
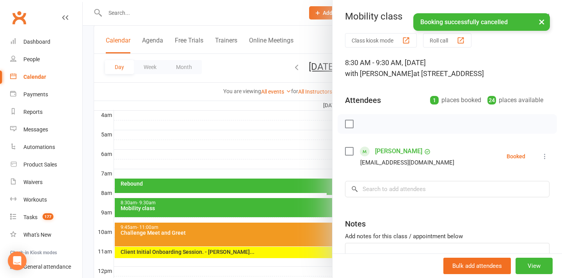
click at [257, 175] on div at bounding box center [322, 139] width 479 height 278
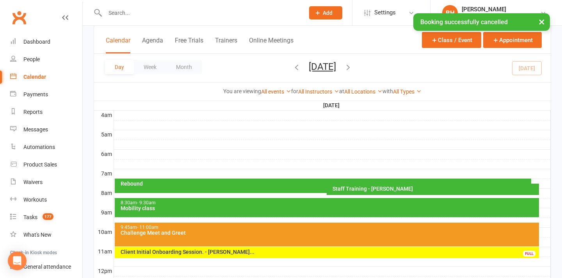
click at [303, 184] on div "Rebound" at bounding box center [325, 183] width 410 height 5
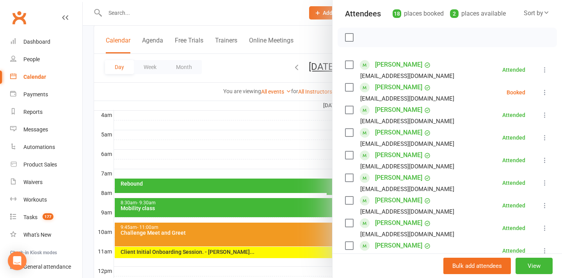
scroll to position [86, 0]
click at [545, 91] on icon at bounding box center [545, 93] width 8 height 8
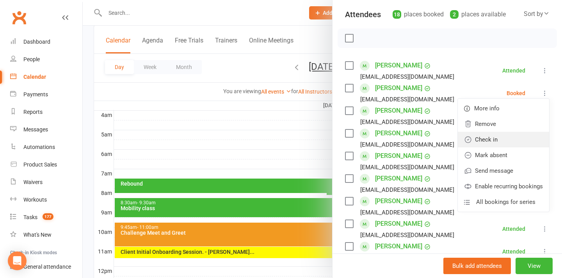
click at [511, 139] on link "Check in" at bounding box center [503, 140] width 91 height 16
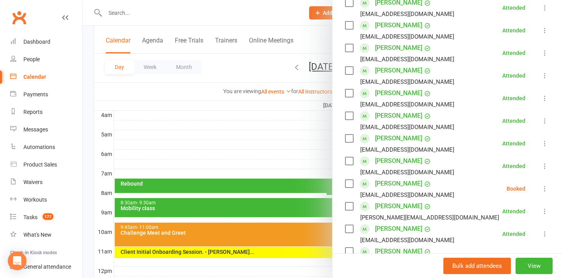
scroll to position [230, 0]
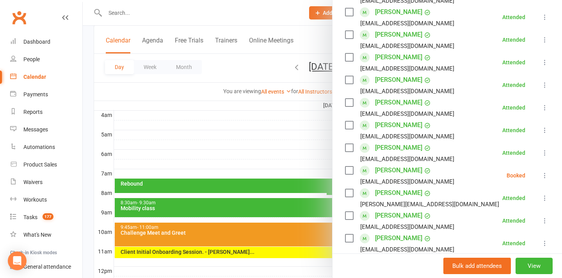
click at [545, 176] on icon at bounding box center [545, 176] width 8 height 8
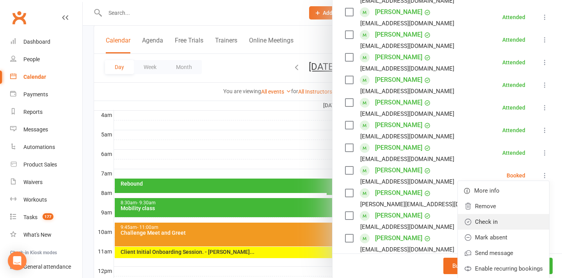
click at [510, 226] on link "Check in" at bounding box center [503, 222] width 91 height 16
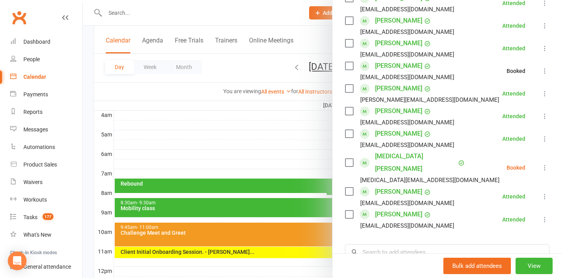
scroll to position [339, 0]
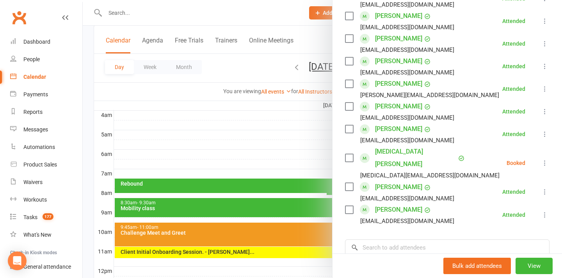
click at [545, 159] on icon at bounding box center [545, 163] width 8 height 8
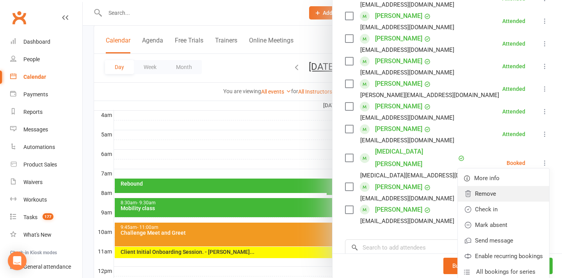
click at [515, 187] on link "Remove" at bounding box center [503, 194] width 91 height 16
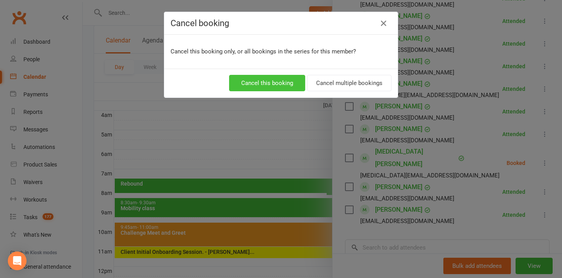
click at [283, 89] on button "Cancel this booking" at bounding box center [267, 83] width 76 height 16
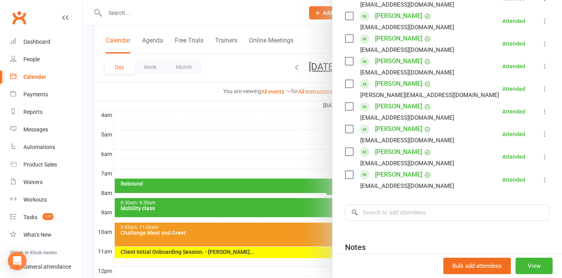
click at [285, 117] on div at bounding box center [322, 139] width 479 height 278
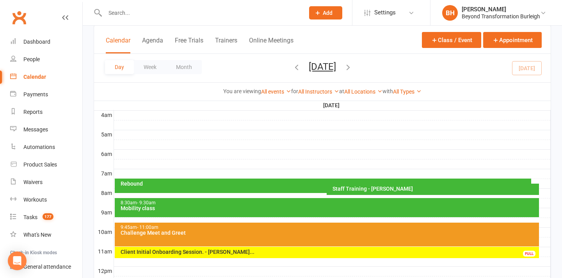
click at [273, 182] on div "Rebound" at bounding box center [325, 183] width 410 height 5
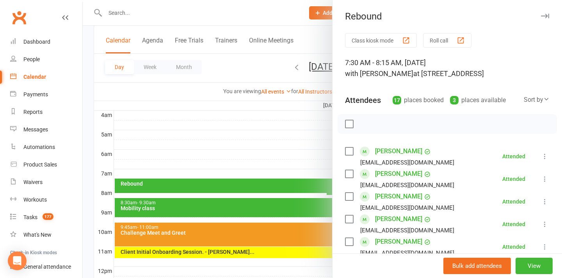
click at [230, 205] on div at bounding box center [322, 139] width 479 height 278
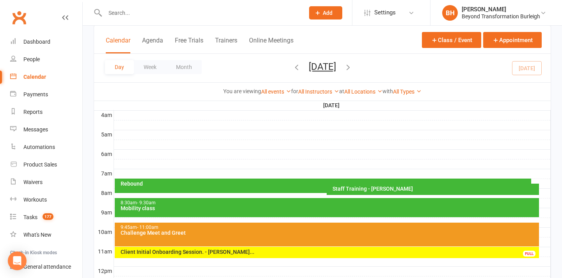
click at [237, 208] on div "Mobility class" at bounding box center [328, 208] width 417 height 5
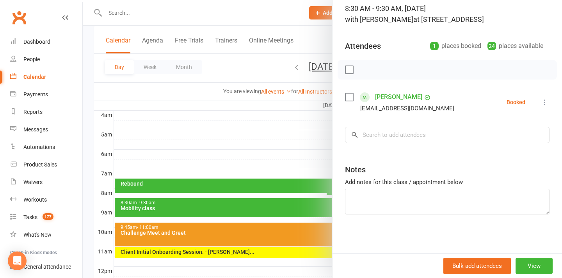
scroll to position [54, 0]
click at [227, 141] on div at bounding box center [322, 139] width 479 height 278
